Goal: Find specific page/section: Find specific page/section

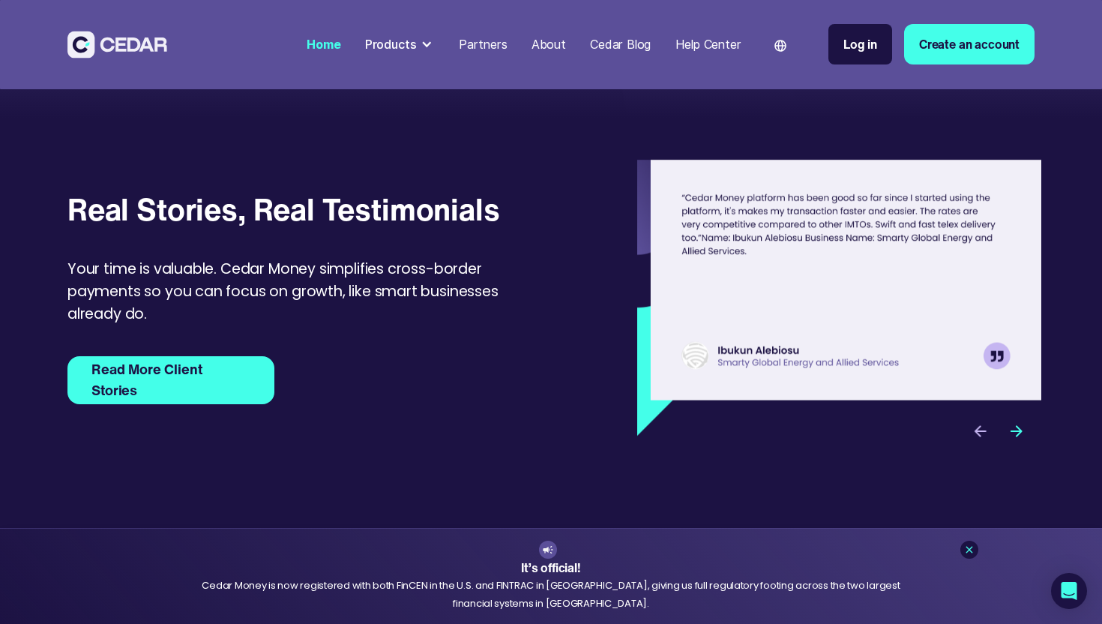
scroll to position [4623, 0]
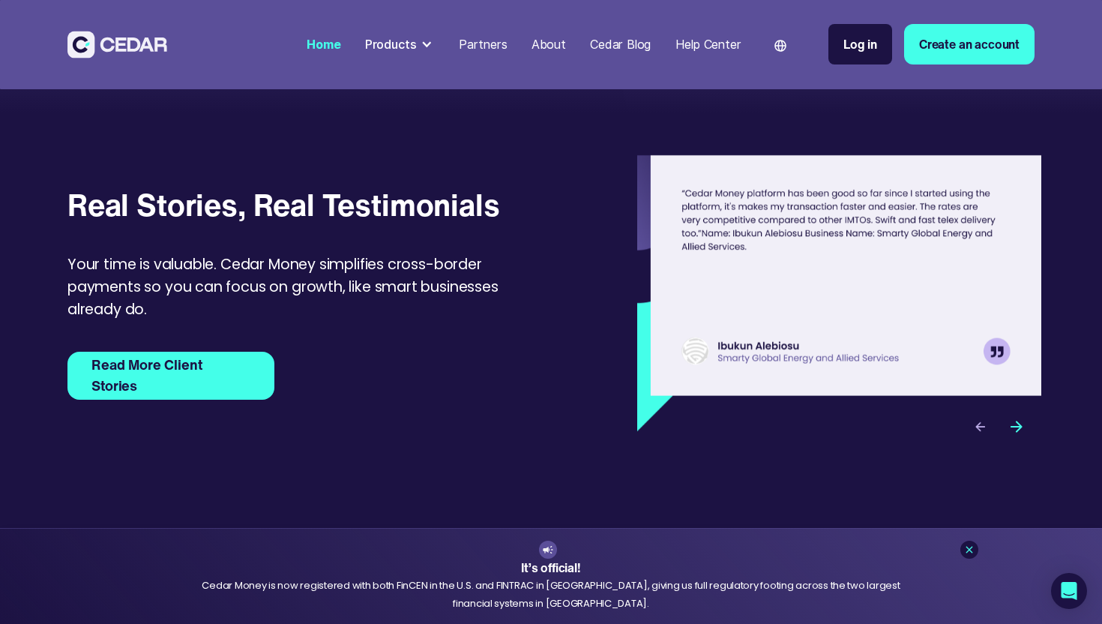
click at [975, 434] on img "previous slide" at bounding box center [980, 427] width 14 height 14
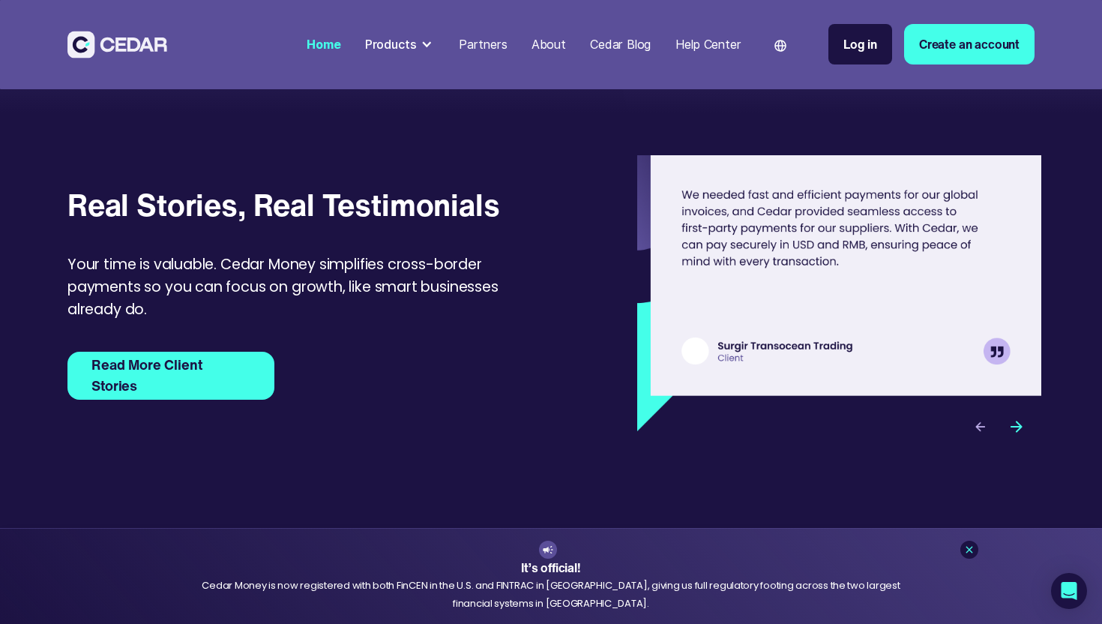
click at [980, 434] on img "previous slide" at bounding box center [980, 427] width 14 height 14
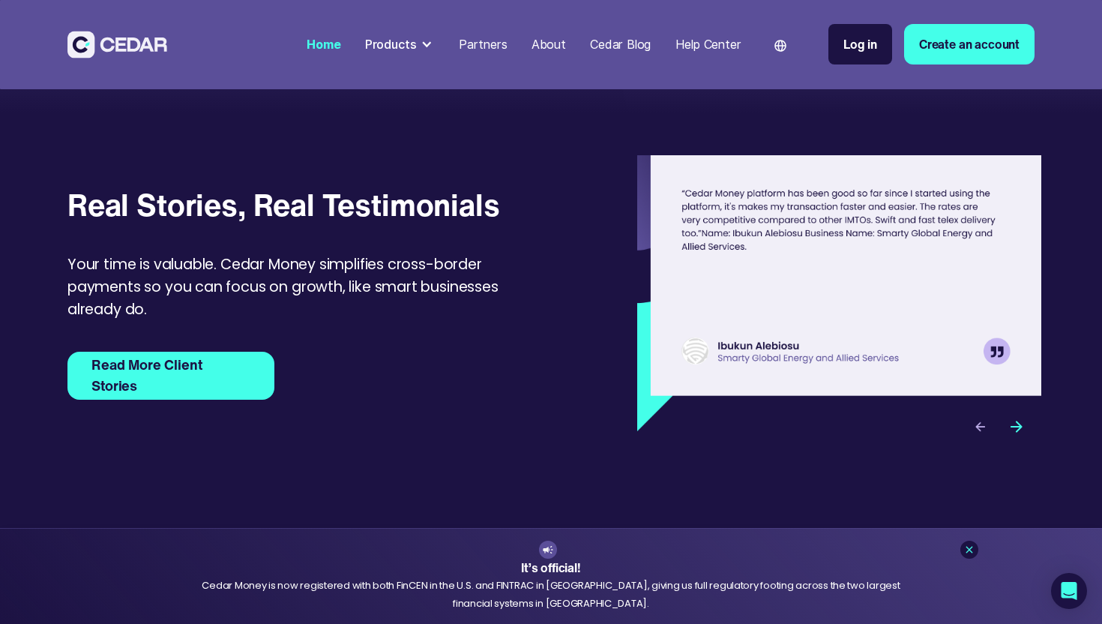
click at [981, 434] on img "previous slide" at bounding box center [980, 427] width 14 height 14
click at [982, 434] on img "previous slide" at bounding box center [980, 427] width 14 height 14
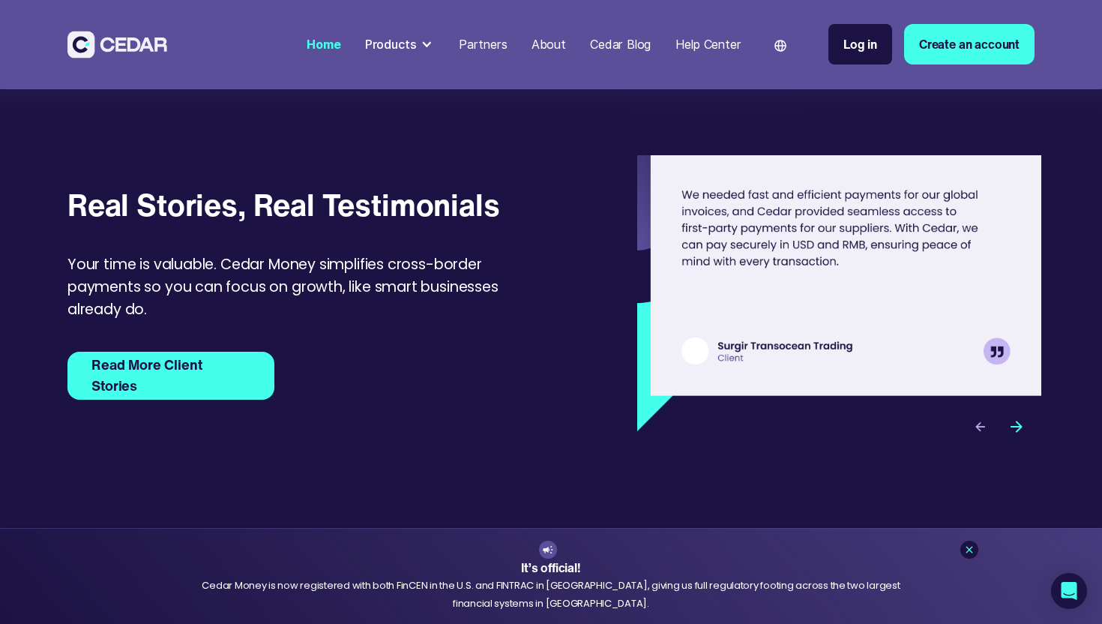
click at [982, 434] on img "previous slide" at bounding box center [980, 427] width 14 height 14
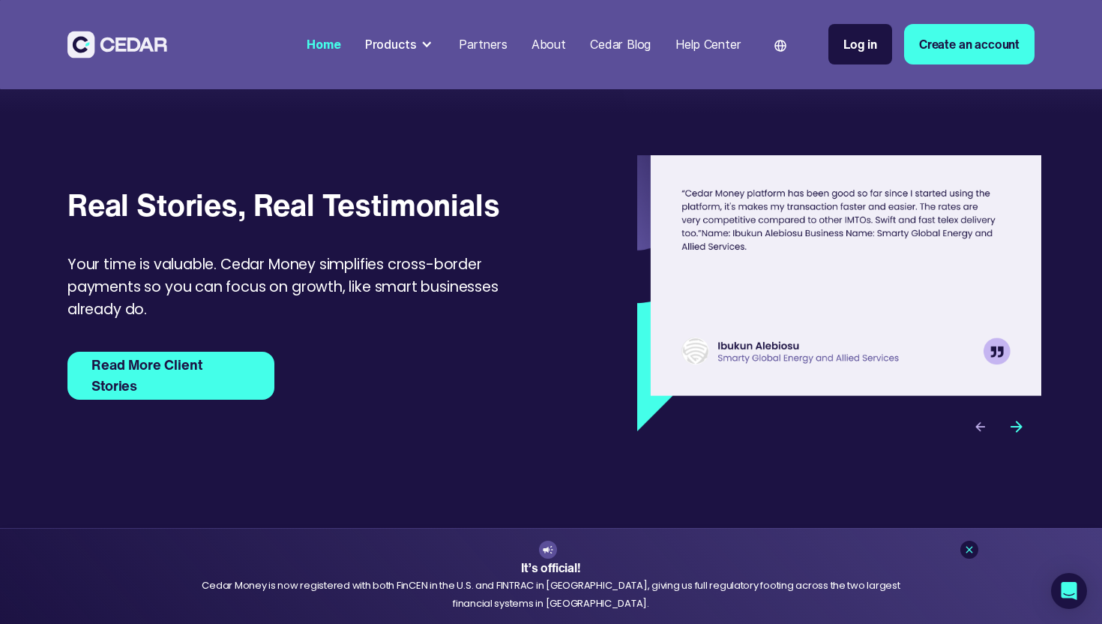
click at [981, 434] on img "previous slide" at bounding box center [980, 427] width 14 height 14
click at [753, 388] on img "1 of 3" at bounding box center [839, 293] width 404 height 276
drag, startPoint x: 753, startPoint y: 388, endPoint x: 788, endPoint y: 391, distance: 35.4
click at [788, 391] on img "1 of 3" at bounding box center [839, 293] width 404 height 276
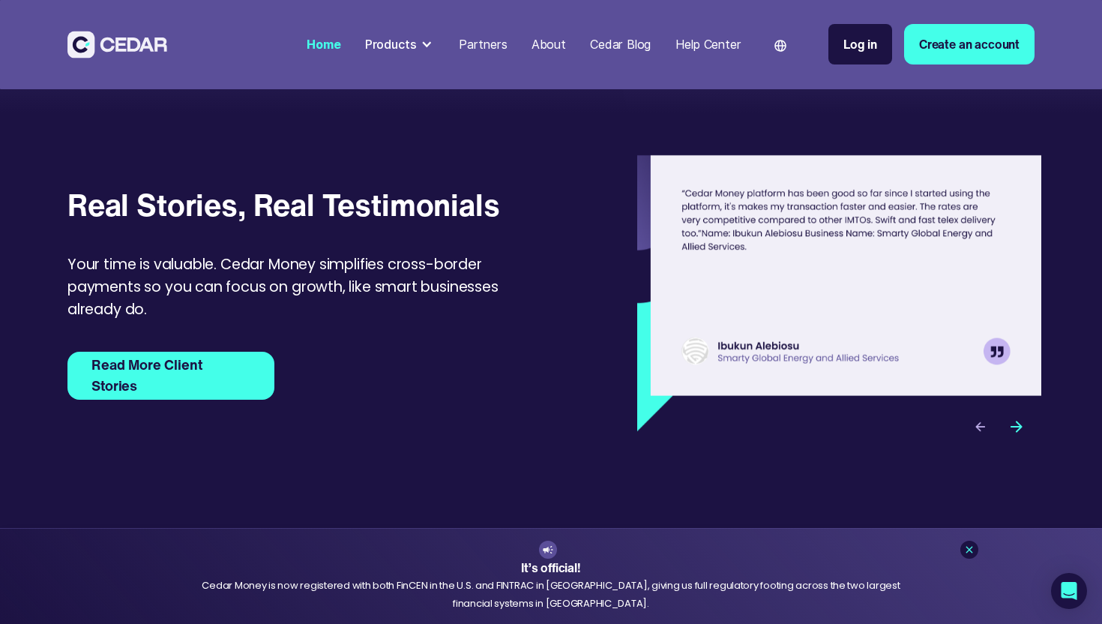
click at [976, 434] on img "previous slide" at bounding box center [980, 427] width 14 height 14
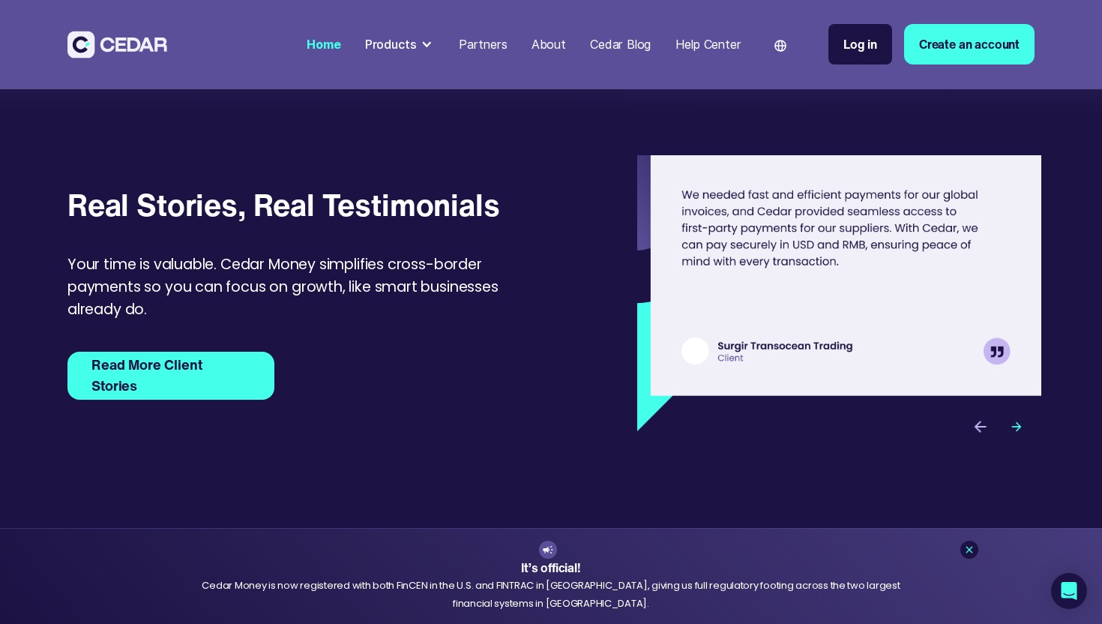
click at [1015, 434] on img "next slide" at bounding box center [1016, 427] width 14 height 14
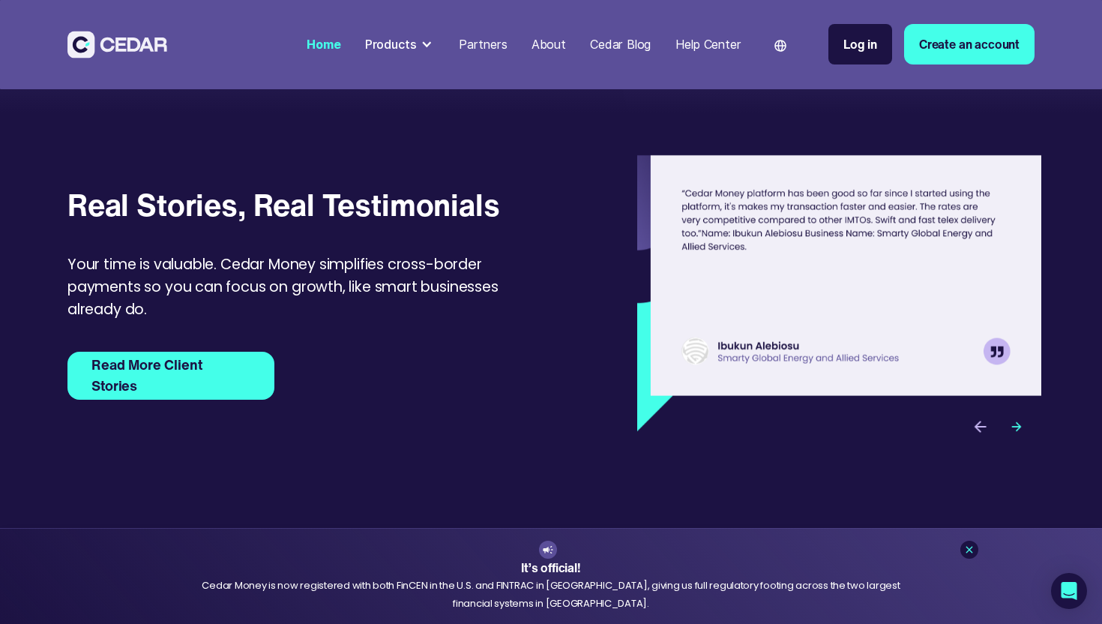
click at [1017, 434] on img "next slide" at bounding box center [1016, 427] width 14 height 14
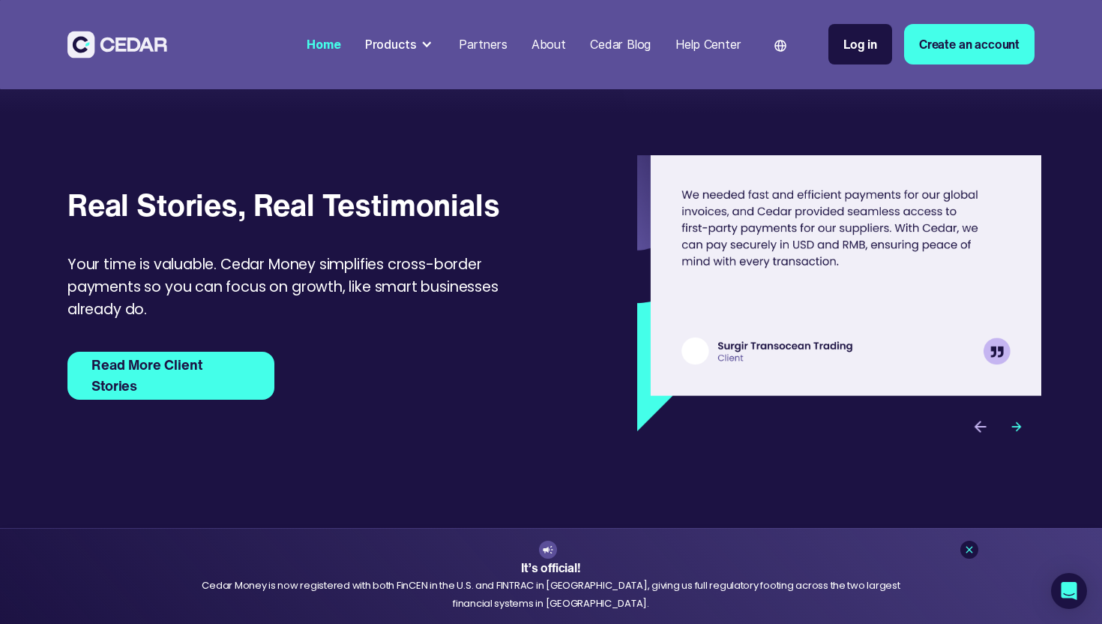
click at [1016, 434] on img "next slide" at bounding box center [1016, 427] width 14 height 14
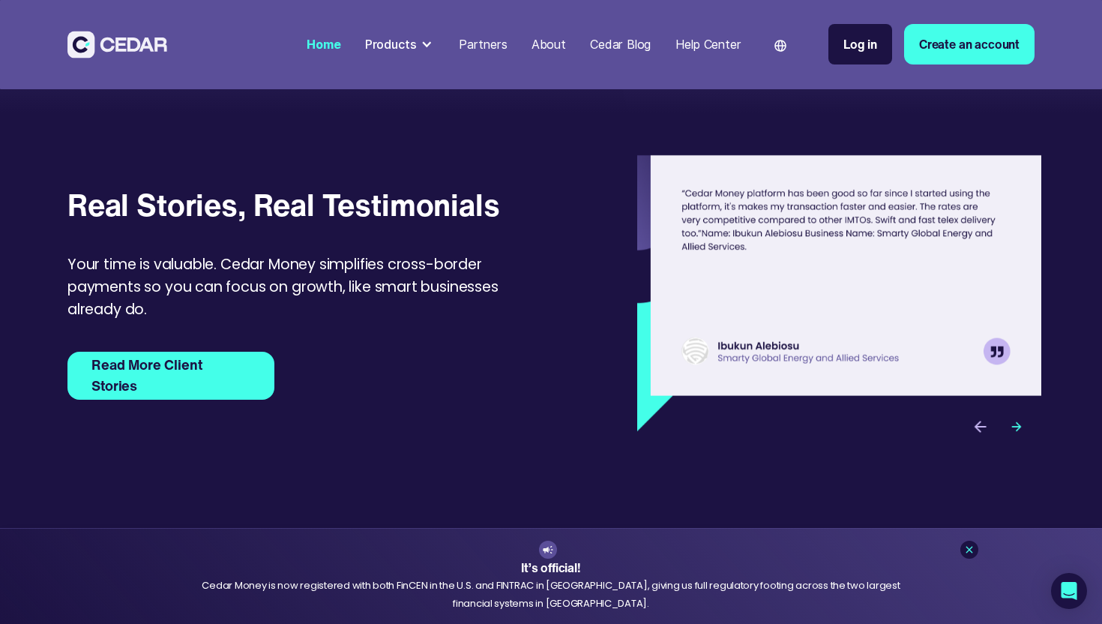
click at [1016, 434] on img "next slide" at bounding box center [1016, 427] width 14 height 14
click at [1012, 445] on div "next slide" at bounding box center [1017, 427] width 36 height 36
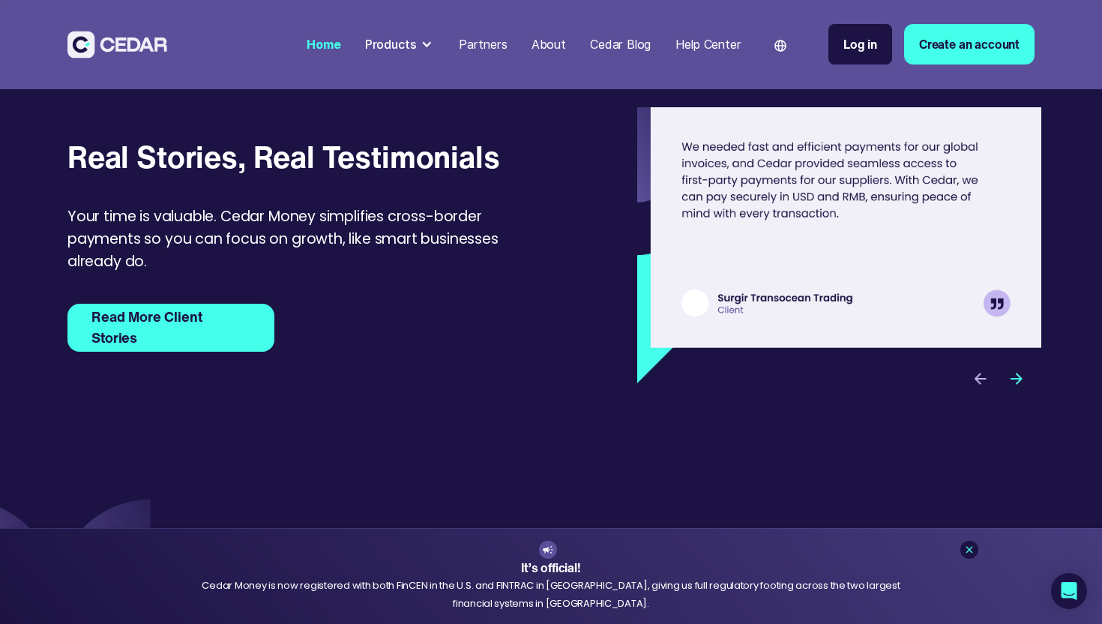
scroll to position [4674, 0]
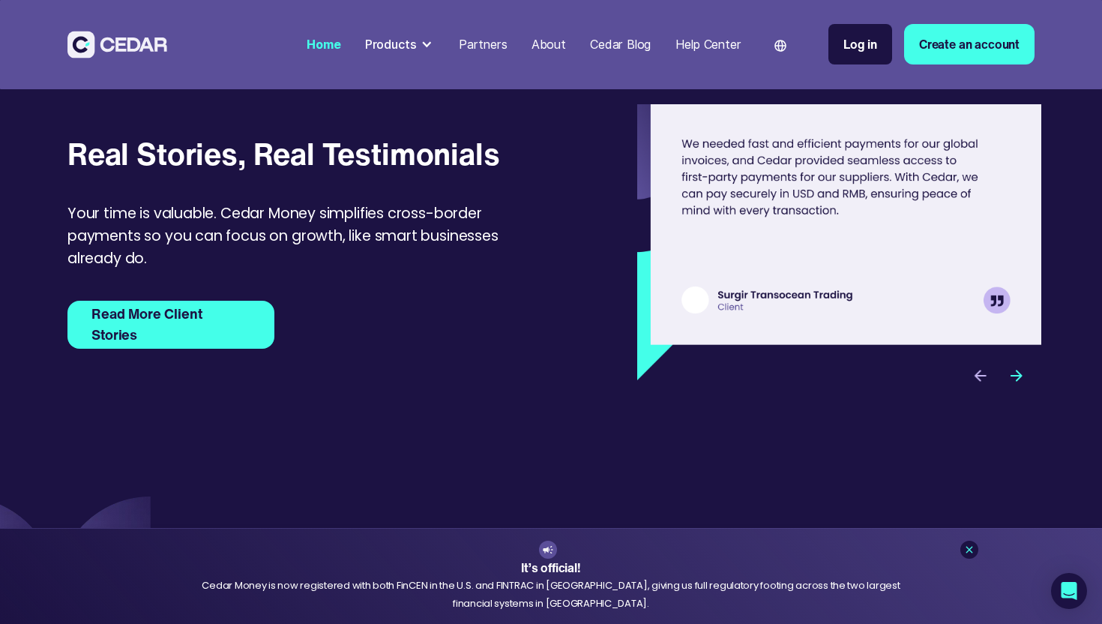
click at [993, 329] on img "3 of 3" at bounding box center [839, 242] width 404 height 276
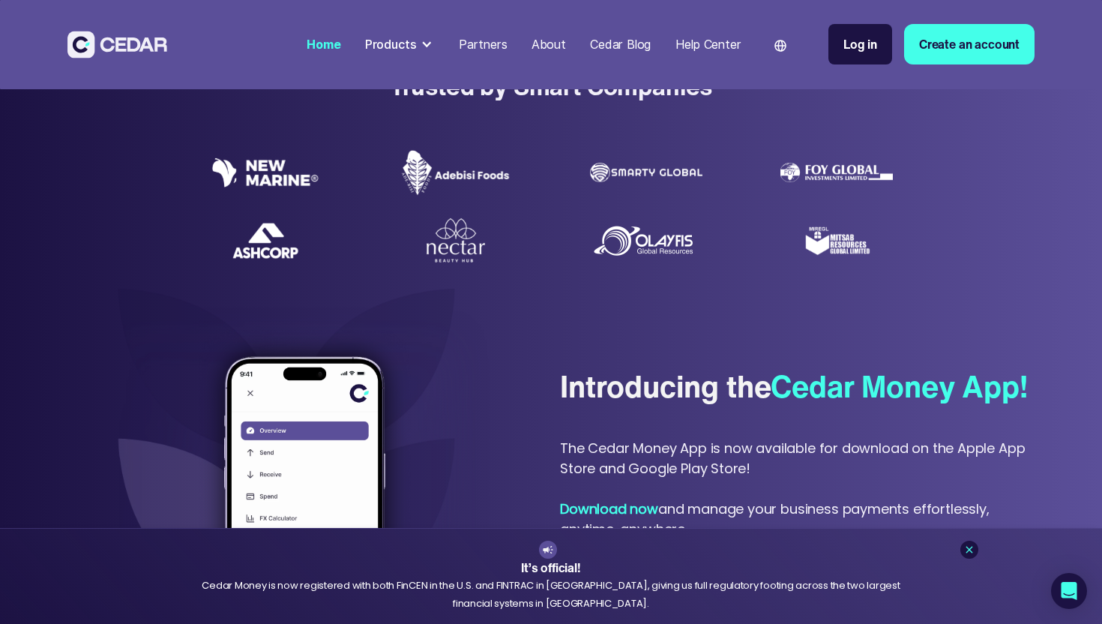
scroll to position [227, 0]
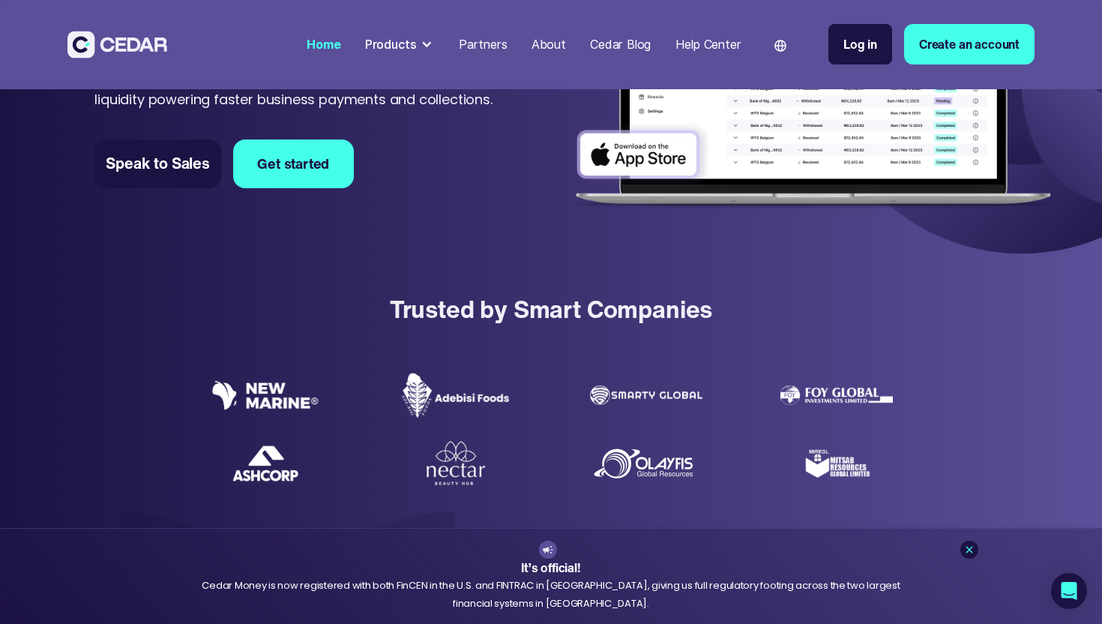
click at [496, 49] on div "Partners" at bounding box center [483, 44] width 49 height 18
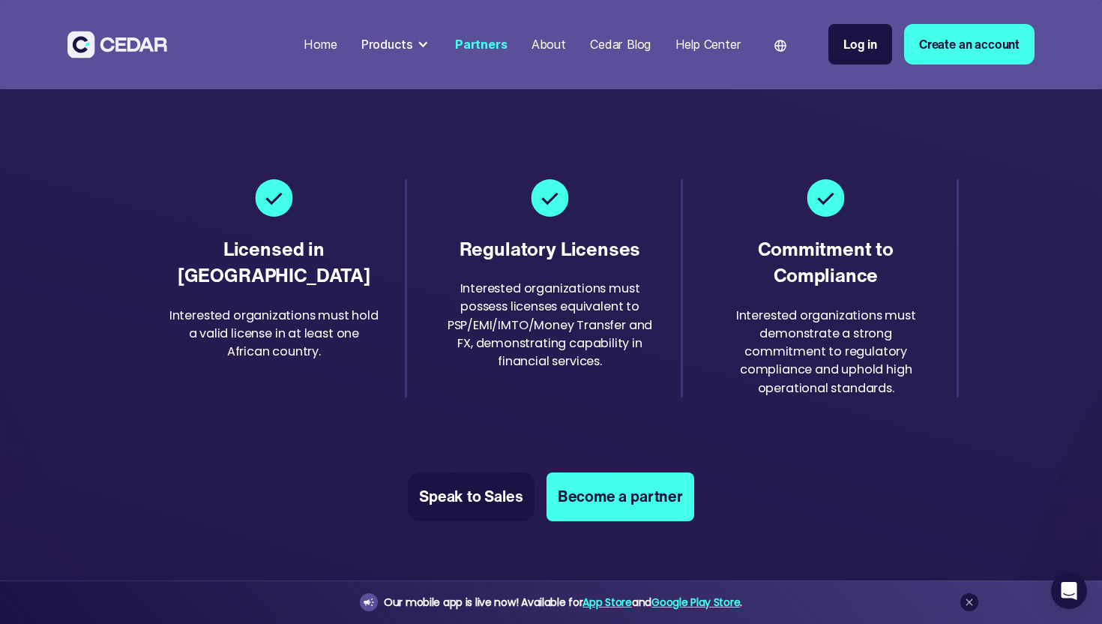
scroll to position [2242, 0]
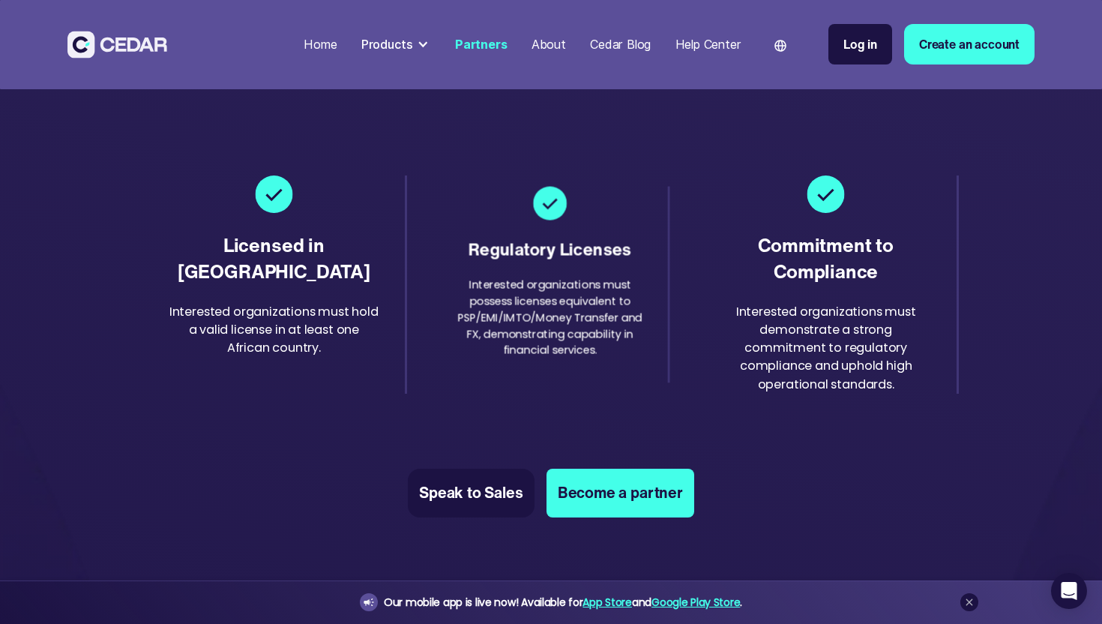
click at [535, 295] on div "Interested organizations must possess licenses equivalent to PSP/EMI/IMTO/Money…" at bounding box center [550, 318] width 192 height 82
click at [535, 319] on div "Interested organizations must possess licenses equivalent to PSP/EMI/IMTO/Money…" at bounding box center [550, 318] width 192 height 82
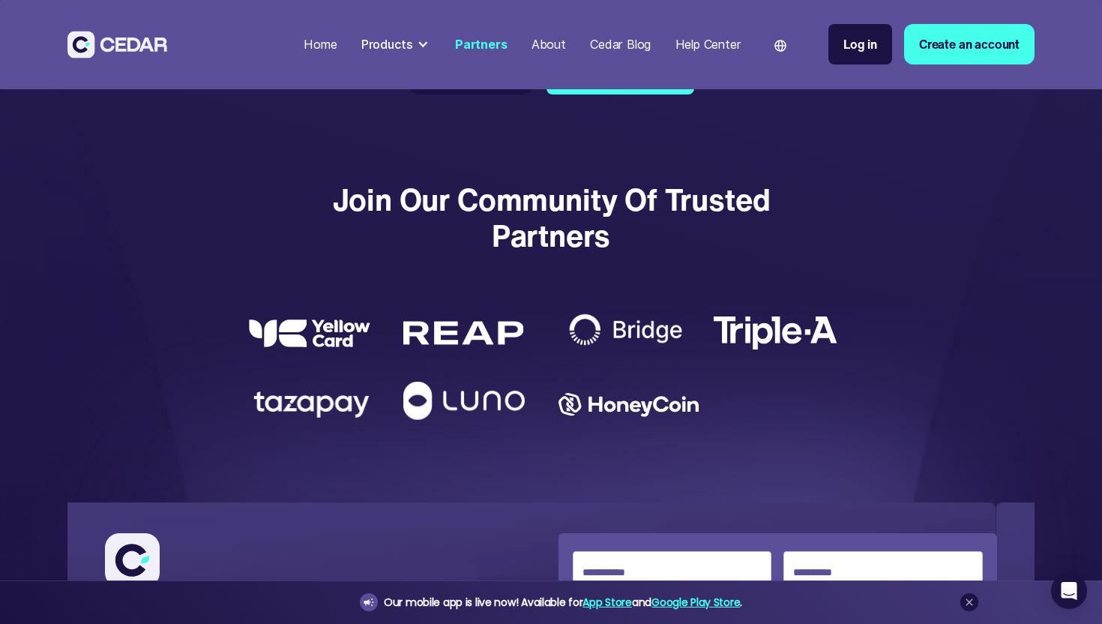
scroll to position [2597, 0]
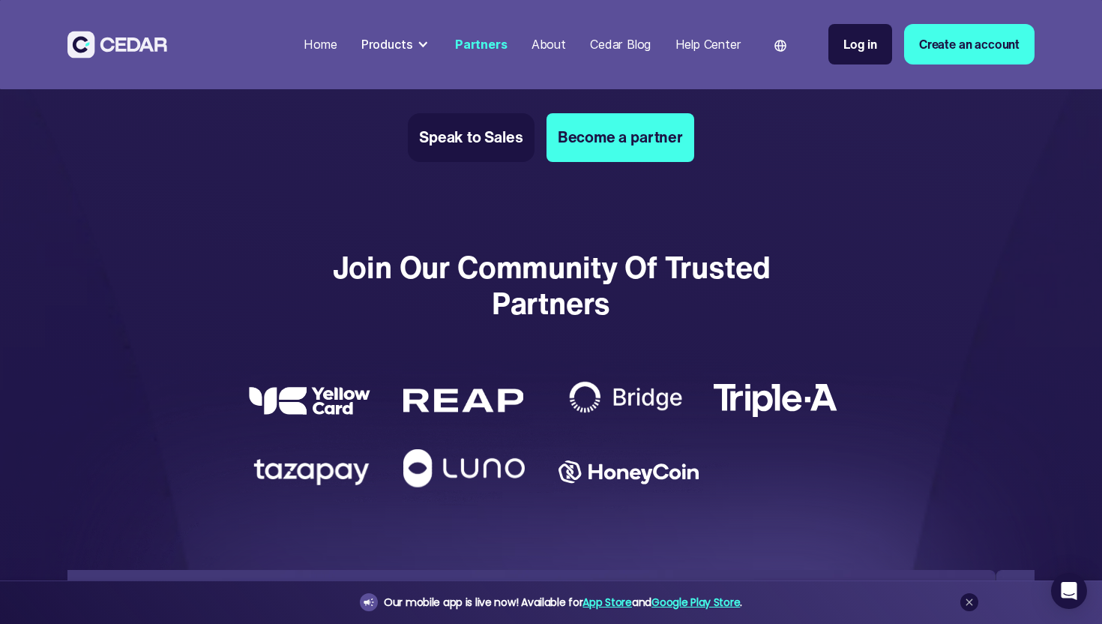
click at [724, 40] on div "Help Center" at bounding box center [709, 44] width 66 height 18
